Goal: Task Accomplishment & Management: Complete application form

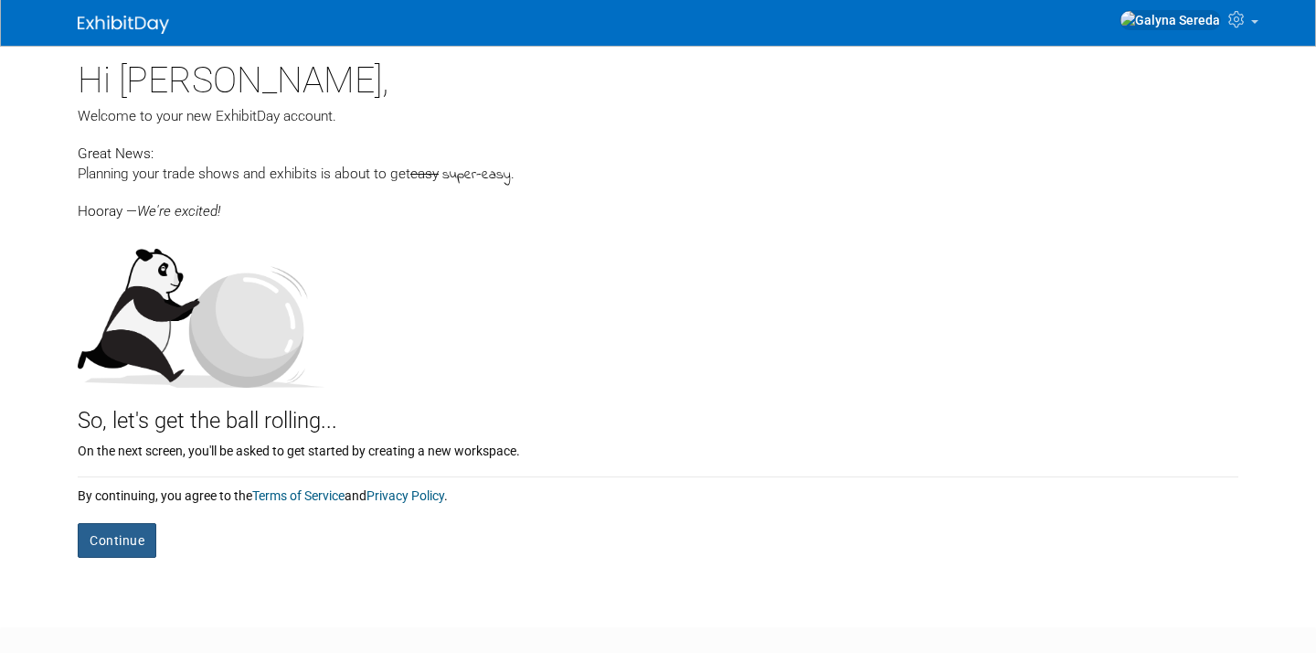
click at [112, 551] on button "Continue" at bounding box center [117, 540] width 79 height 35
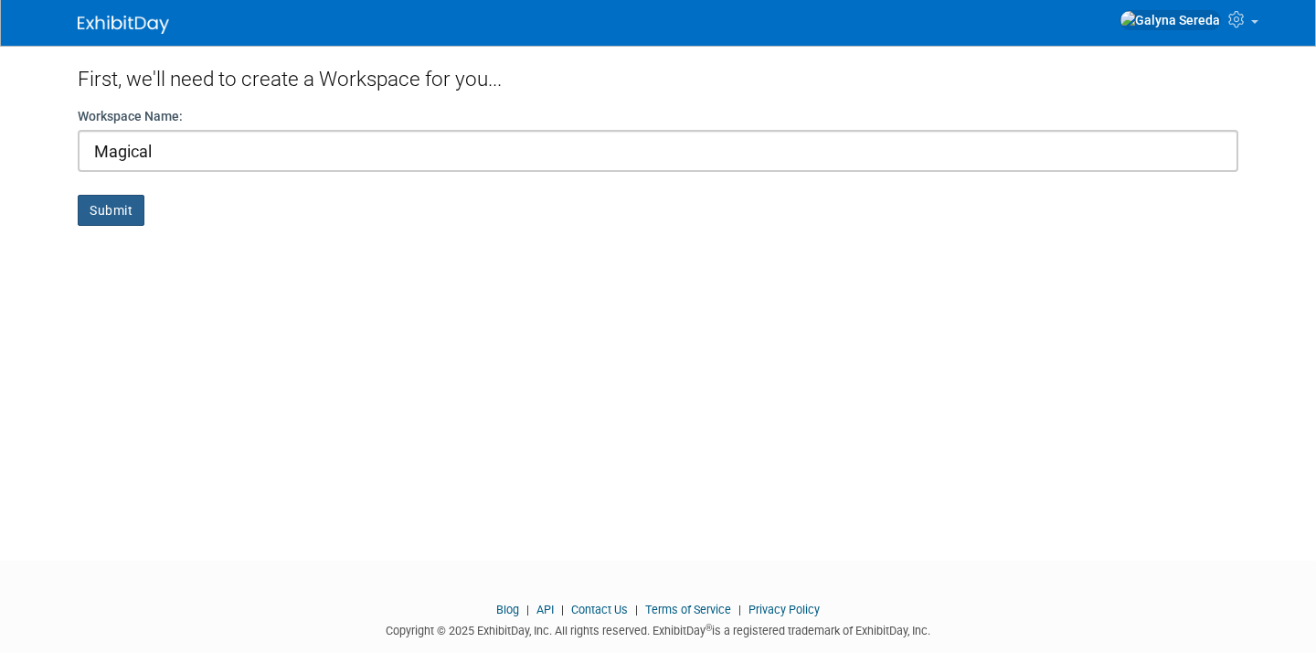
type input "Magical"
click at [111, 218] on button "Submit" at bounding box center [111, 210] width 67 height 31
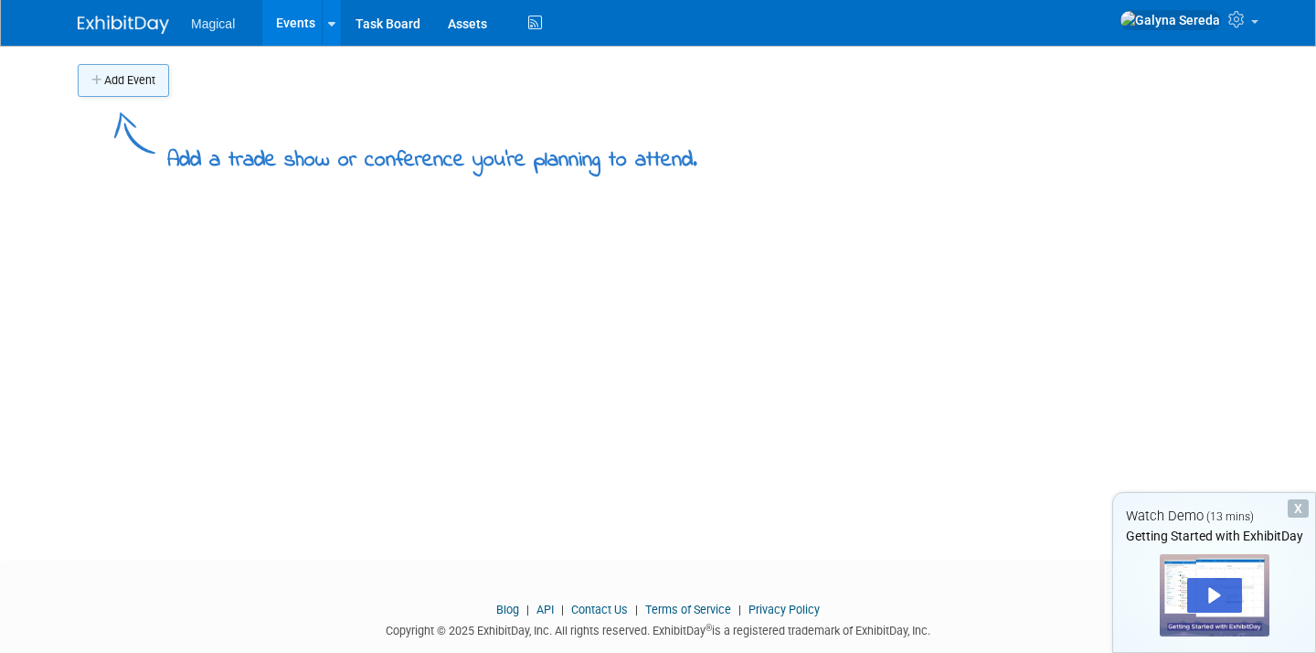
click at [122, 84] on button "Add Event" at bounding box center [123, 80] width 91 height 33
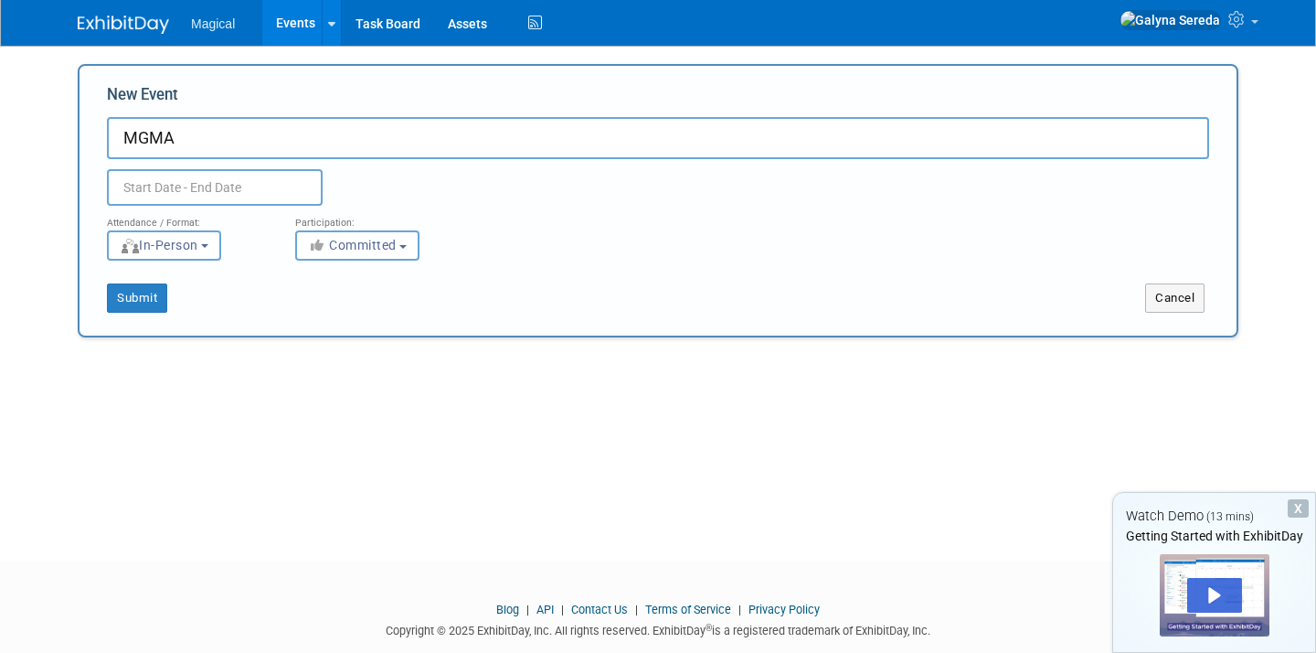
type input "MGMA"
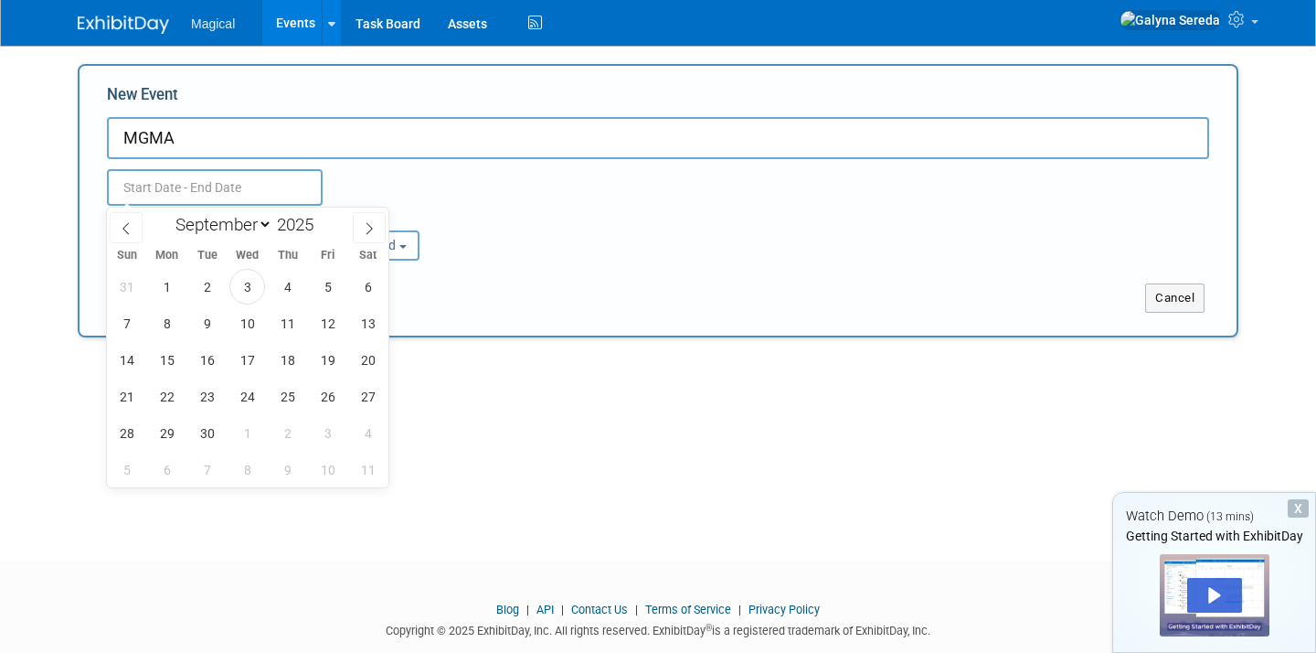
click at [155, 180] on input "text" at bounding box center [215, 187] width 216 height 37
click at [133, 429] on span "28" at bounding box center [127, 433] width 36 height 36
click at [249, 438] on span "1" at bounding box center [247, 433] width 36 height 36
type input "[DATE] to [DATE]"
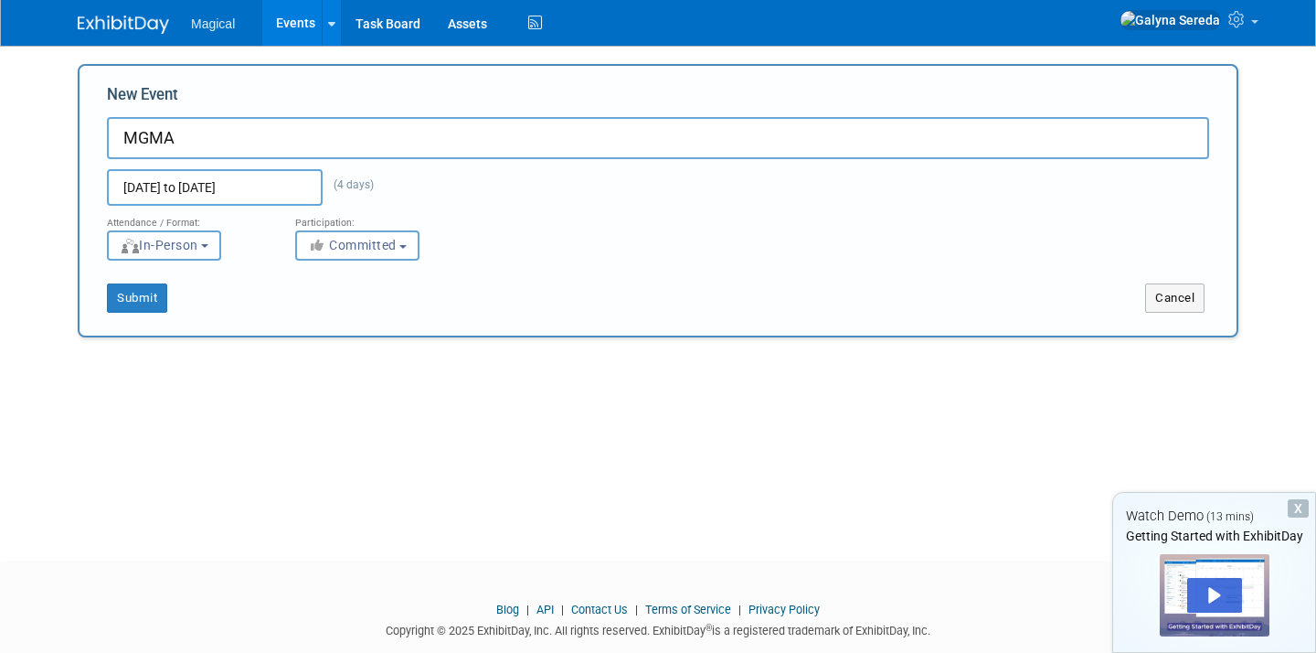
click at [196, 249] on span "In-Person" at bounding box center [159, 245] width 79 height 15
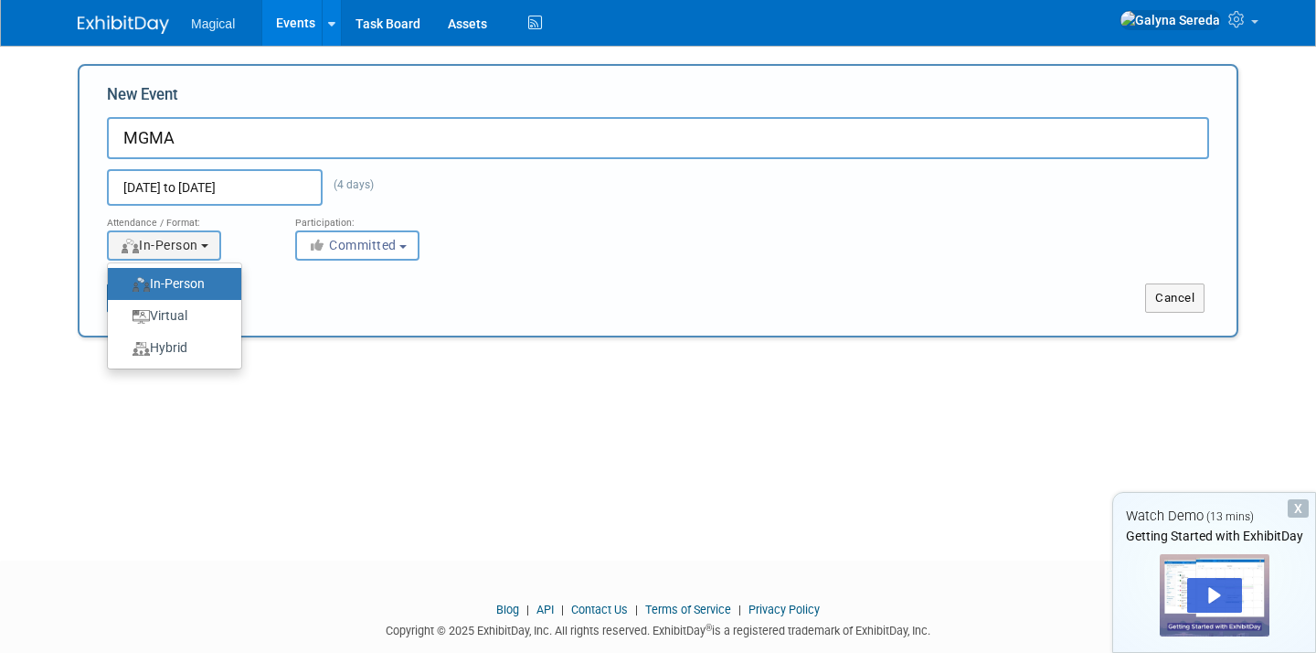
click at [192, 281] on label "In-Person" at bounding box center [170, 283] width 106 height 25
click at [124, 281] on input "In-Person" at bounding box center [118, 284] width 12 height 12
click at [393, 357] on div "Add Event Add a trade show or conference you're planning to attend. New Event M…" at bounding box center [658, 287] width 1188 height 482
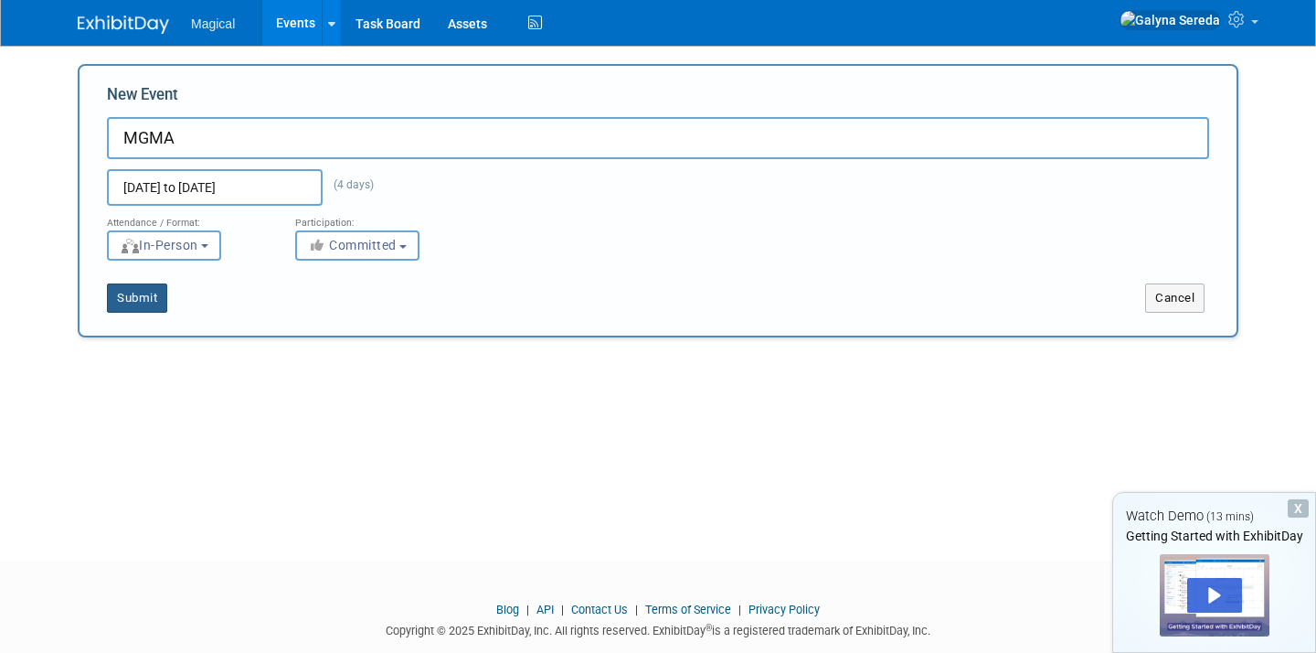
click at [127, 302] on button "Submit" at bounding box center [137, 297] width 60 height 29
